Goal: Communication & Community: Ask a question

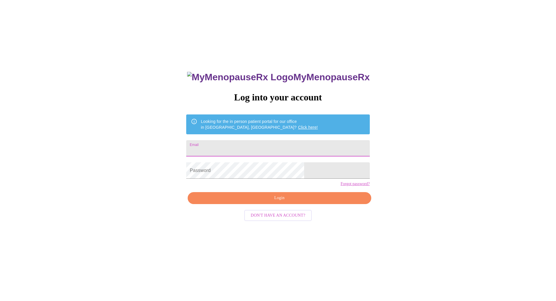
click at [242, 144] on input "Email" at bounding box center [277, 148] width 183 height 16
type input "kimdfarris@gmail.com"
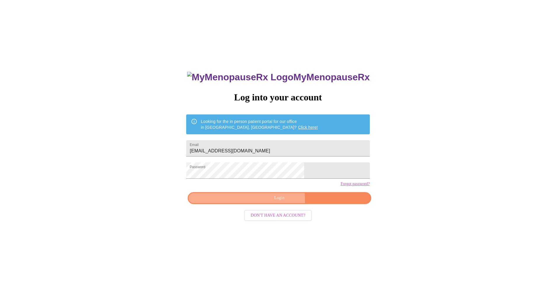
click at [263, 202] on span "Login" at bounding box center [279, 197] width 170 height 7
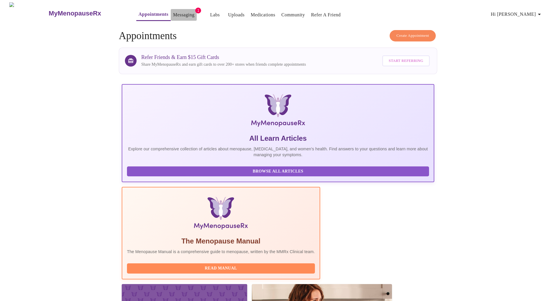
click at [173, 12] on link "Messaging" at bounding box center [183, 15] width 21 height 8
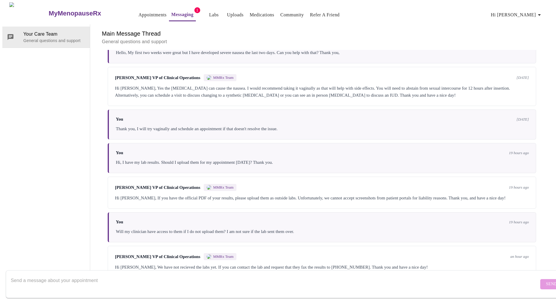
scroll to position [245, 0]
click at [444, 274] on textarea "Send a message about your appointment" at bounding box center [275, 283] width 528 height 19
type textarea "Is there an email that they could send them to?"
click at [546, 280] on span "Send" at bounding box center [551, 283] width 11 height 7
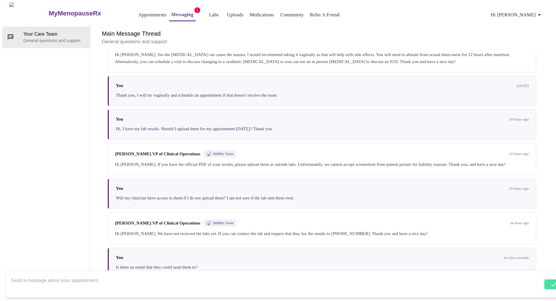
scroll to position [280, 0]
click at [209, 275] on textarea "Send a message about your appointment" at bounding box center [275, 283] width 528 height 19
type textarea "Never mind, they can fax them. Thank you"
click at [540, 281] on button "Send" at bounding box center [551, 284] width 23 height 10
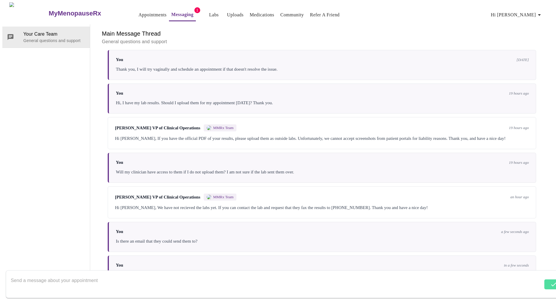
scroll to position [315, 0]
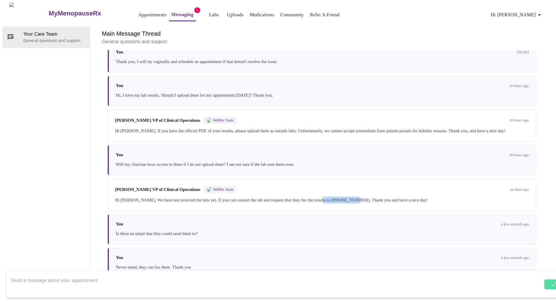
drag, startPoint x: 329, startPoint y: 173, endPoint x: 359, endPoint y: 173, distance: 30.6
click at [359, 196] on div "Hi [PERSON_NAME], We have not recieved the labs yet. If you can contact the lab…" at bounding box center [322, 199] width 414 height 7
copy div "(833) 740-1146."
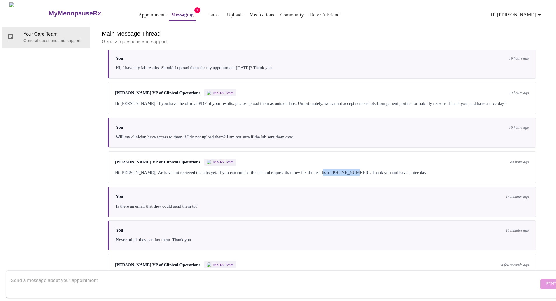
scroll to position [352, 0]
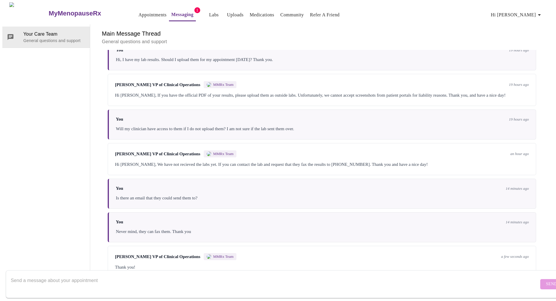
scroll to position [352, 0]
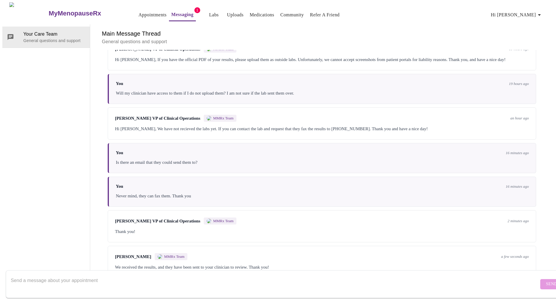
scroll to position [389, 0]
click at [202, 274] on textarea "Send a message about your appointment" at bounding box center [275, 283] width 528 height 19
type textarea "Thank you for the update"
click at [546, 281] on span "Send" at bounding box center [551, 283] width 11 height 7
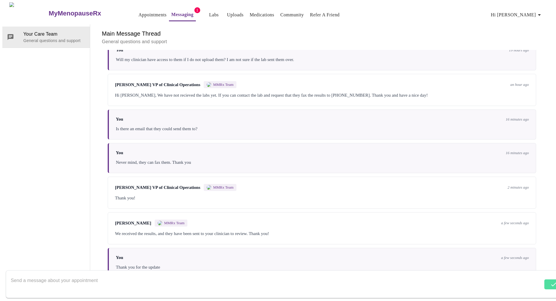
scroll to position [424, 0]
